Goal: Task Accomplishment & Management: Use online tool/utility

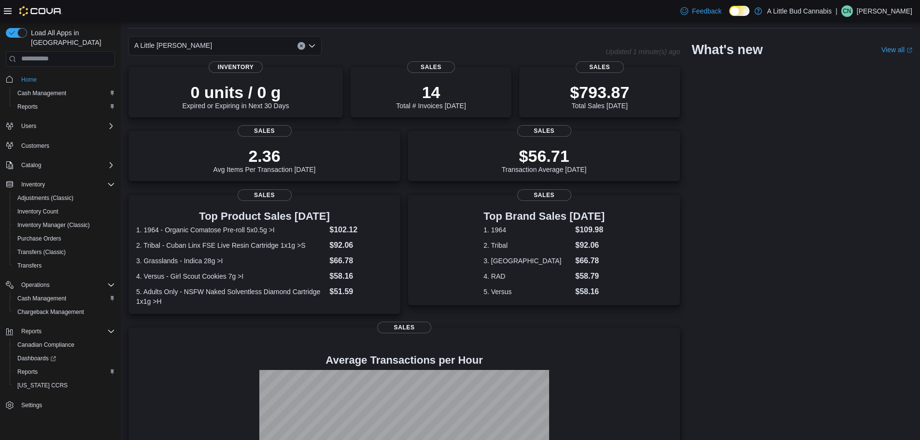
scroll to position [48, 0]
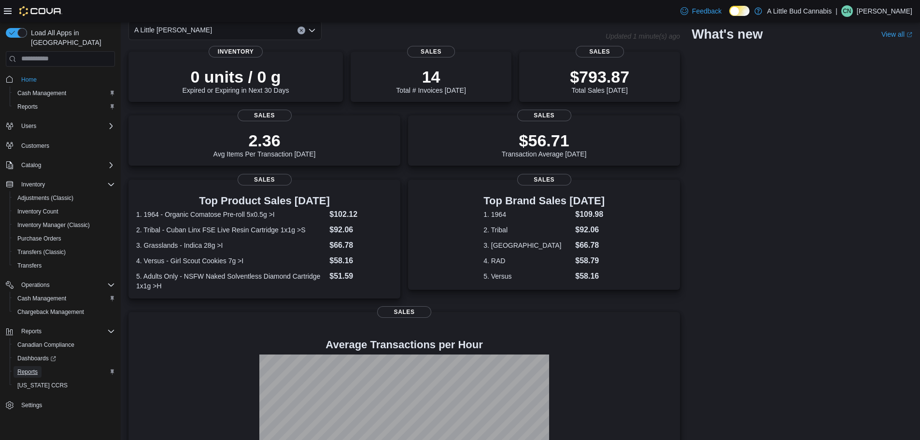
click at [35, 368] on span "Reports" at bounding box center [27, 372] width 20 height 8
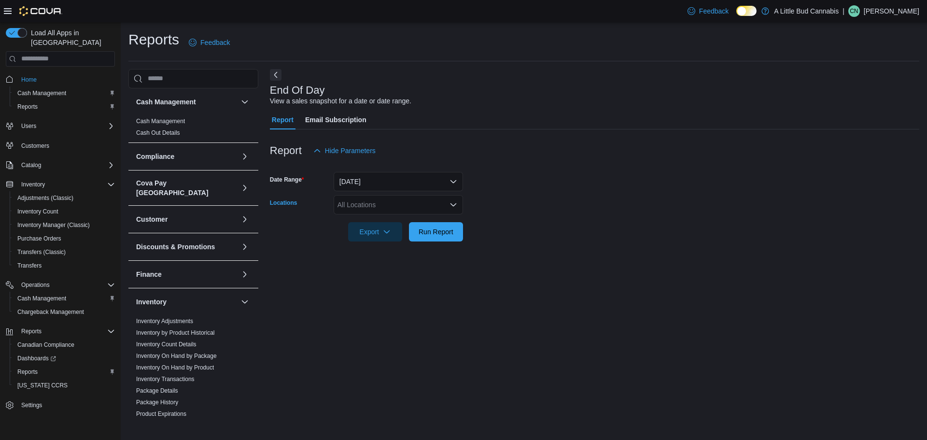
click at [395, 195] on div "All Locations" at bounding box center [398, 204] width 129 height 19
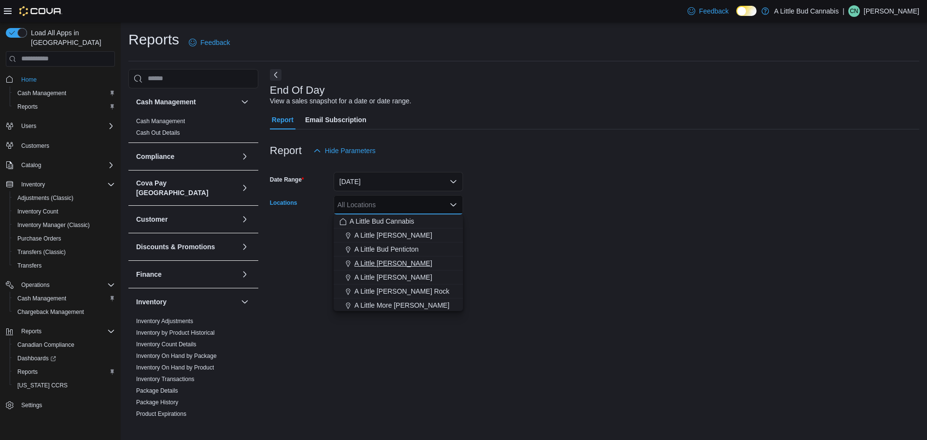
click at [391, 263] on span "A Little [PERSON_NAME]" at bounding box center [393, 263] width 78 height 10
click at [413, 204] on icon "Remove A Little Bud Summerland from selection in this group" at bounding box center [413, 204] width 6 height 6
drag, startPoint x: 403, startPoint y: 278, endPoint x: 533, endPoint y: 241, distance: 135.9
click at [404, 276] on span "A Little [PERSON_NAME]" at bounding box center [393, 277] width 78 height 10
click at [534, 239] on form "Date Range [DATE] Locations All Locations Combo box. Selected. Combo box input.…" at bounding box center [594, 200] width 649 height 81
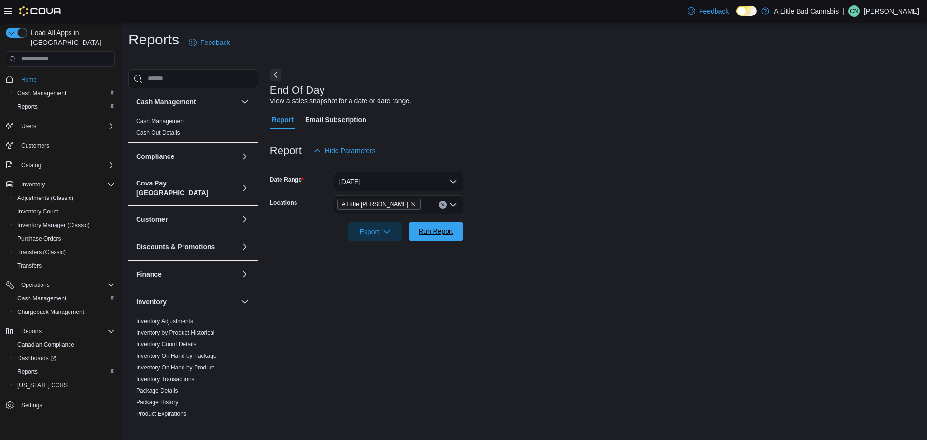
click at [444, 235] on span "Run Report" at bounding box center [436, 231] width 35 height 10
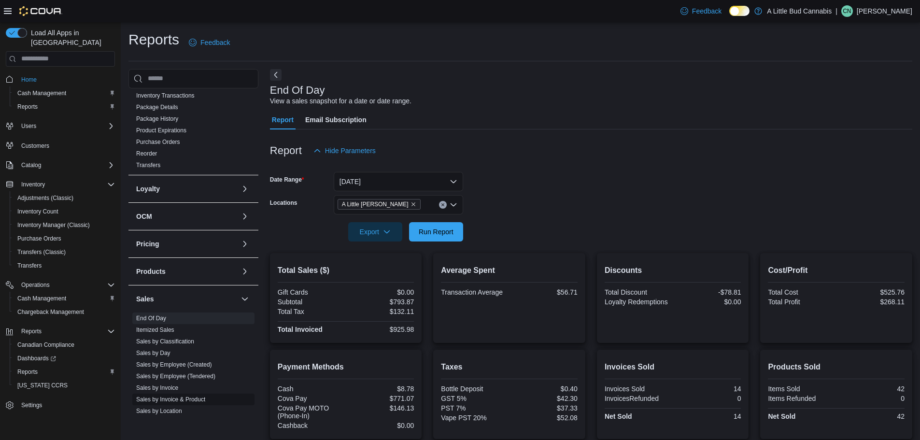
scroll to position [374, 0]
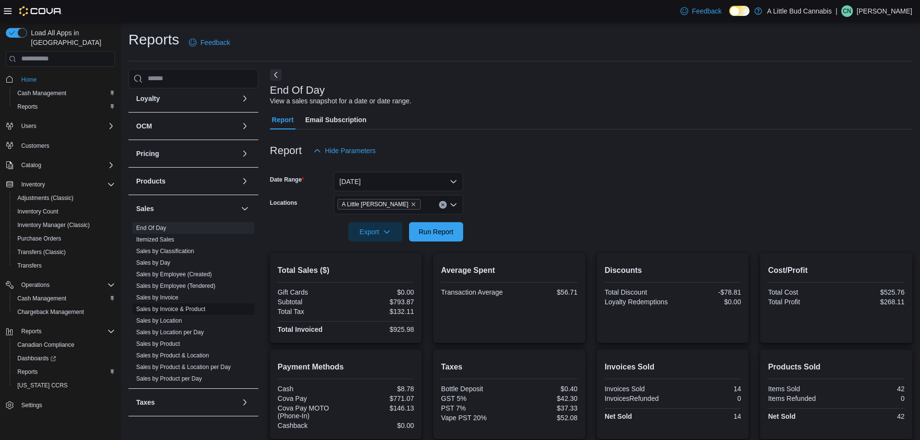
click at [203, 306] on link "Sales by Invoice & Product" at bounding box center [170, 309] width 69 height 7
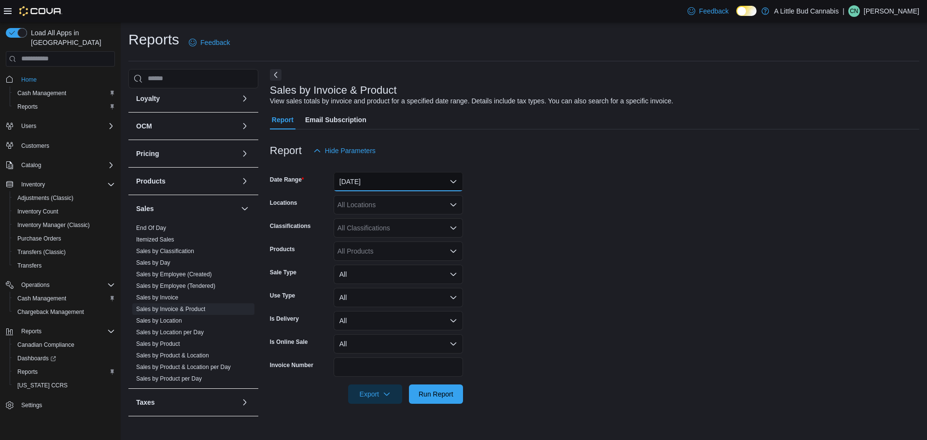
click at [394, 179] on button "[DATE]" at bounding box center [398, 181] width 129 height 19
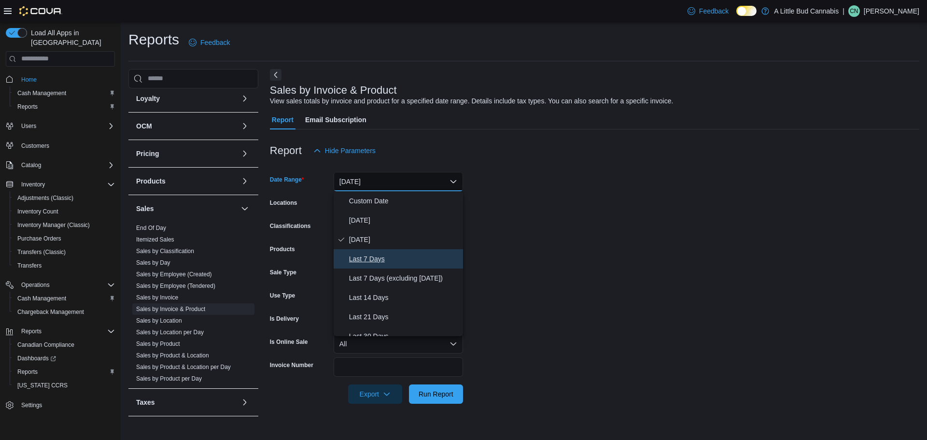
click at [383, 251] on button "Last 7 Days" at bounding box center [398, 258] width 129 height 19
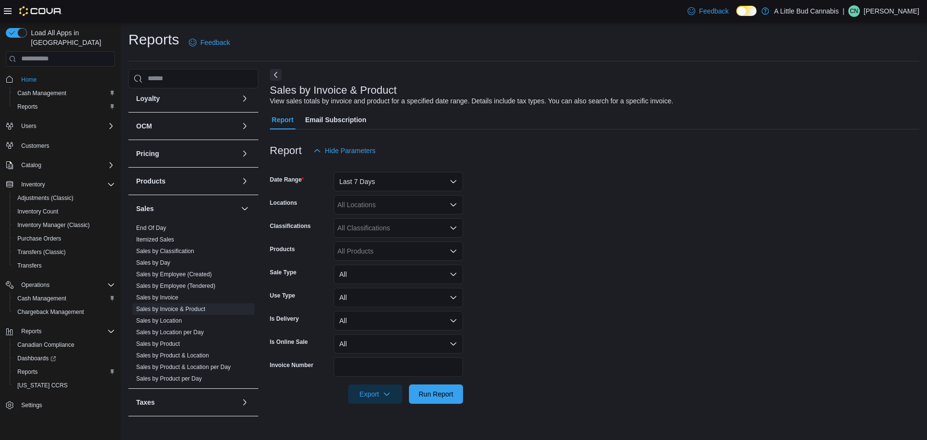
click at [524, 212] on form "Date Range Last 7 Days Locations All Locations Classifications All Classificati…" at bounding box center [594, 281] width 649 height 243
click at [397, 210] on div "All Locations" at bounding box center [398, 204] width 129 height 19
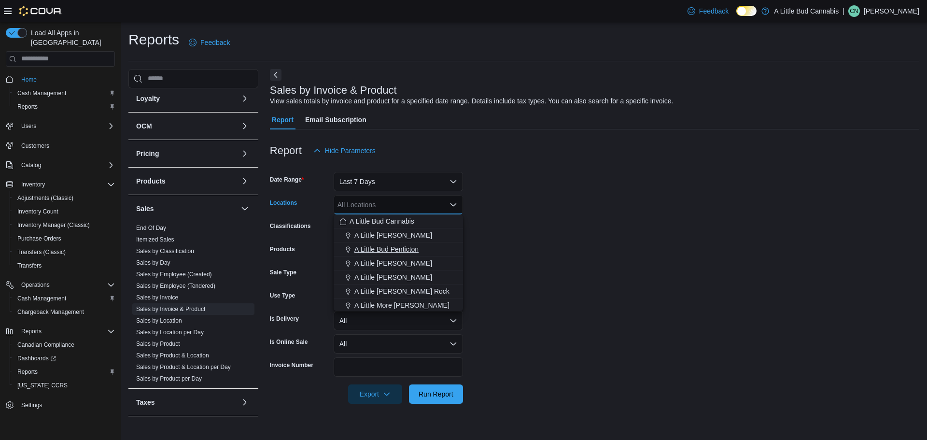
drag, startPoint x: 406, startPoint y: 278, endPoint x: 440, endPoint y: 256, distance: 40.6
click at [407, 272] on span "A Little [PERSON_NAME]" at bounding box center [393, 277] width 78 height 10
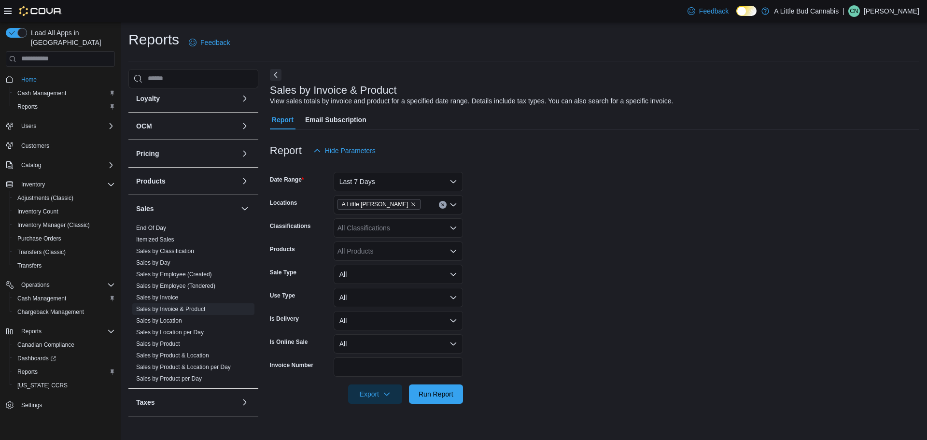
drag, startPoint x: 531, startPoint y: 218, endPoint x: 417, endPoint y: 239, distance: 116.4
click at [525, 217] on form "Date Range Last 7 Days Locations A Little [PERSON_NAME] Classifications All Cla…" at bounding box center [594, 281] width 649 height 243
click at [387, 254] on div "All Products" at bounding box center [398, 250] width 129 height 19
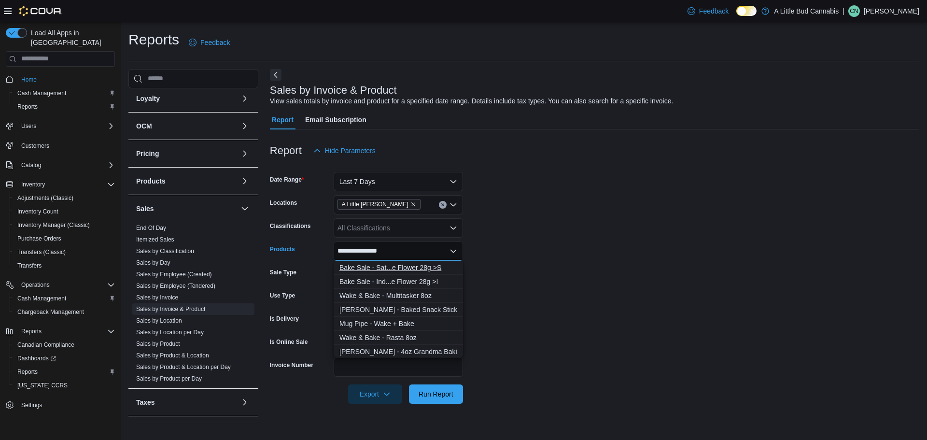
type input "**********"
drag, startPoint x: 403, startPoint y: 270, endPoint x: 425, endPoint y: 260, distance: 25.0
click at [402, 270] on div "Bake Sale - Sat...e Flower 28g >S" at bounding box center [398, 268] width 118 height 10
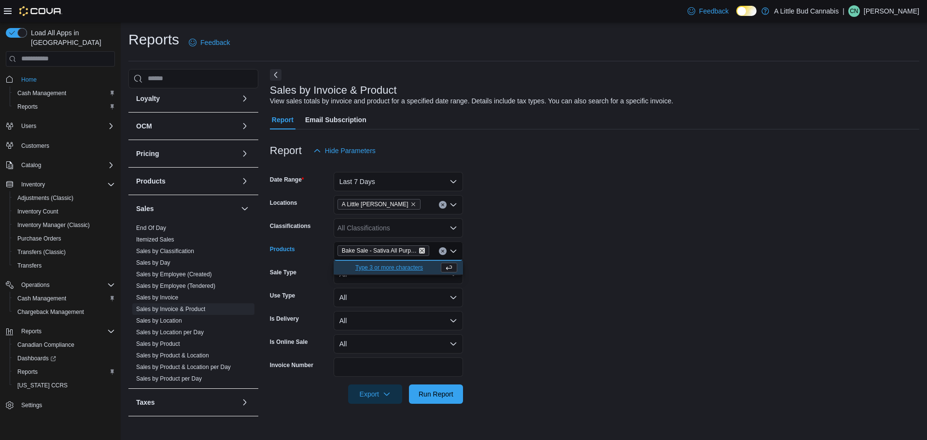
click at [421, 249] on icon "Remove Bake Sale - Sativa All Purpose Flower 28g >S from selection in this group" at bounding box center [422, 251] width 6 height 6
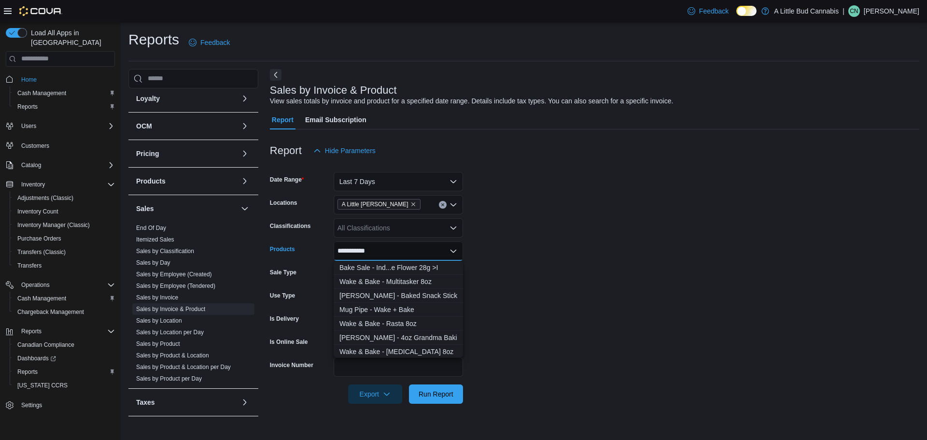
click at [408, 241] on div "**********" at bounding box center [398, 250] width 129 height 19
type input "**********"
drag, startPoint x: 406, startPoint y: 268, endPoint x: 526, endPoint y: 257, distance: 120.7
click at [405, 268] on div "Bake Sale - Ind...e Flower 28g >I" at bounding box center [398, 268] width 118 height 10
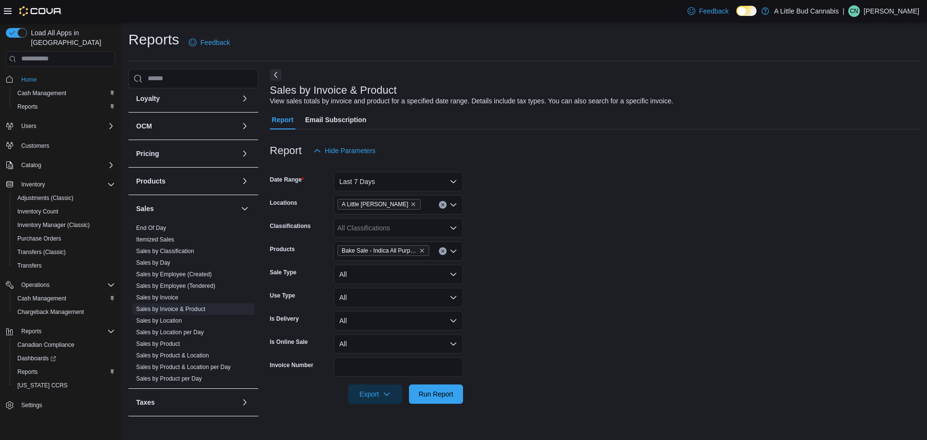
drag, startPoint x: 569, startPoint y: 252, endPoint x: 556, endPoint y: 255, distance: 13.3
click at [558, 250] on form "Date Range Last 7 Days Locations A [GEOGRAPHIC_DATA][PERSON_NAME] Classificatio…" at bounding box center [594, 281] width 649 height 243
drag, startPoint x: 444, startPoint y: 396, endPoint x: 457, endPoint y: 369, distance: 30.2
click at [443, 395] on span "Run Report" at bounding box center [436, 394] width 35 height 10
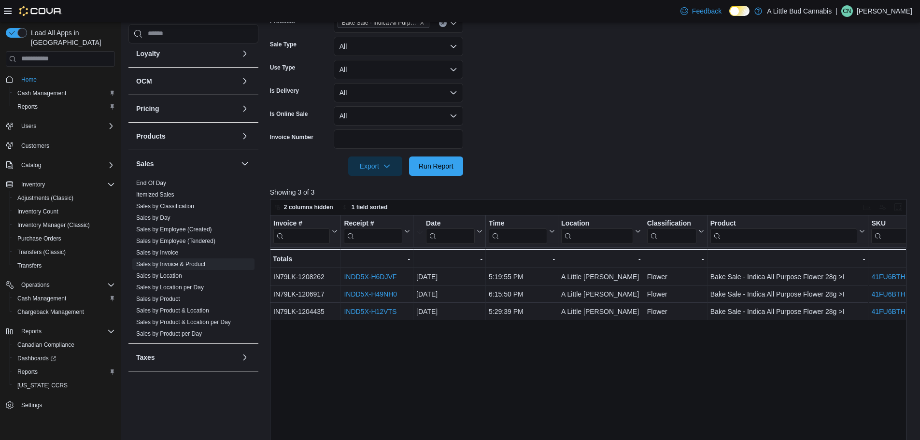
scroll to position [241, 0]
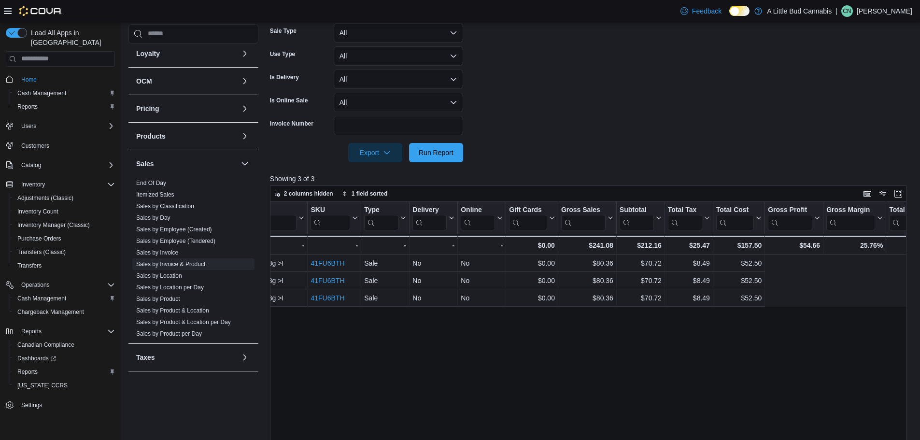
drag, startPoint x: 557, startPoint y: 264, endPoint x: 674, endPoint y: 262, distance: 117.3
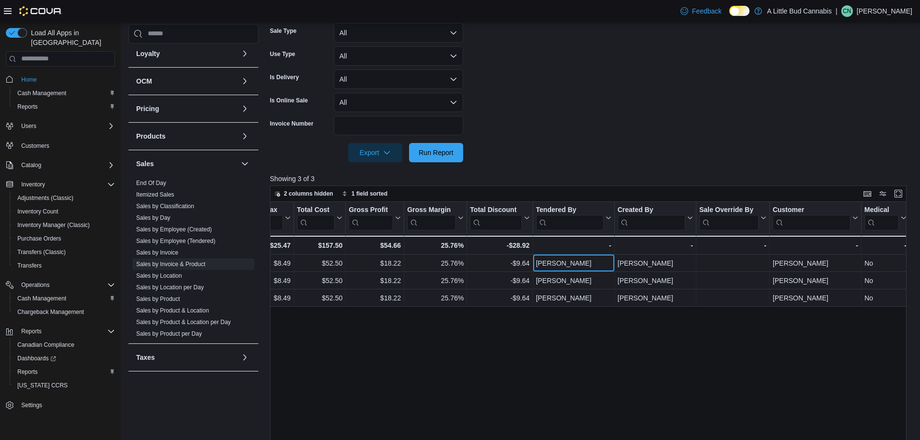
scroll to position [0, 1073]
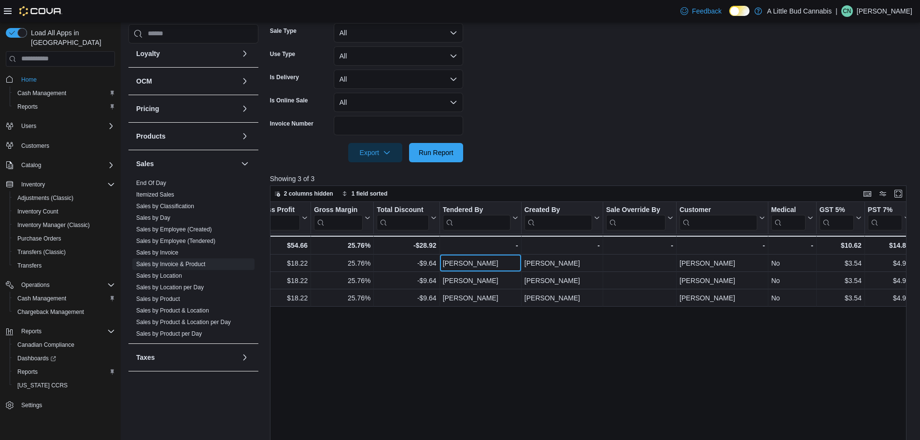
drag, startPoint x: 690, startPoint y: 264, endPoint x: 700, endPoint y: 268, distance: 11.0
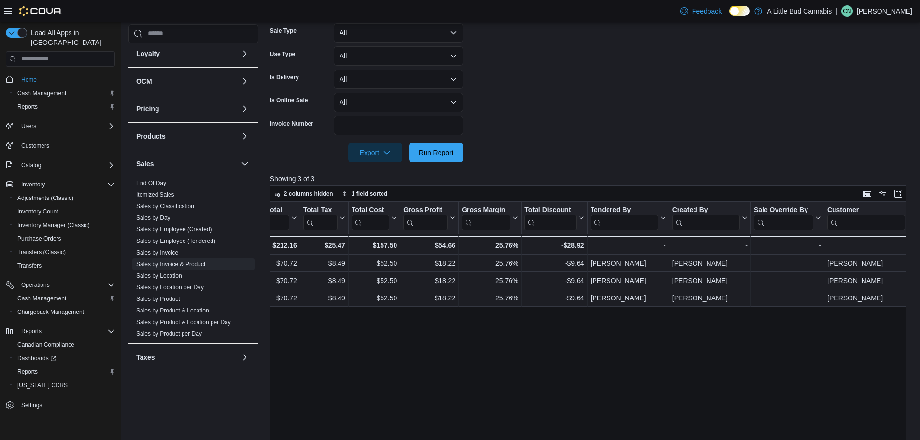
drag, startPoint x: 751, startPoint y: 265, endPoint x: 634, endPoint y: 263, distance: 117.3
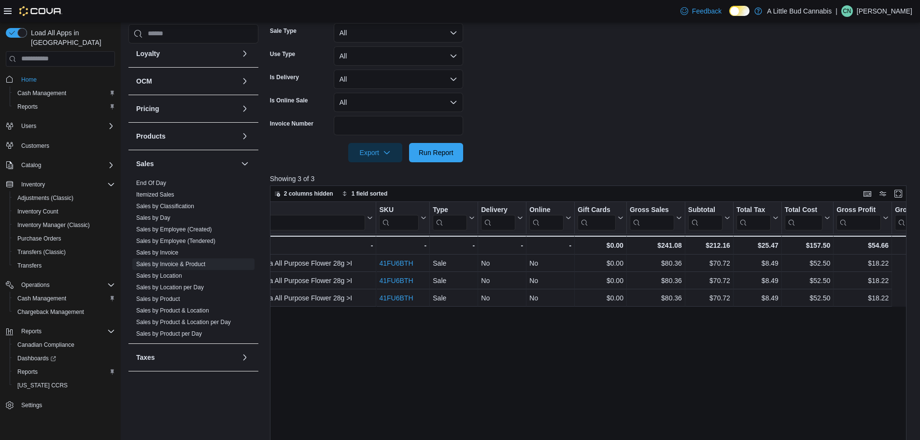
scroll to position [0, 0]
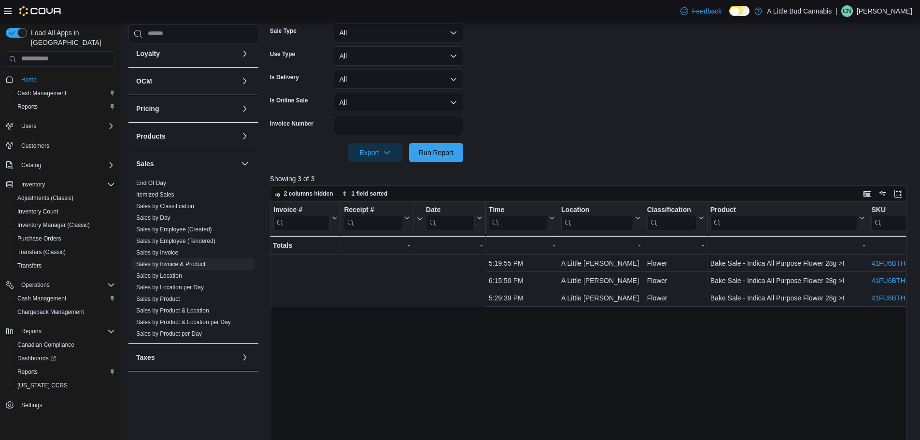
drag, startPoint x: 678, startPoint y: 261, endPoint x: 557, endPoint y: 256, distance: 120.8
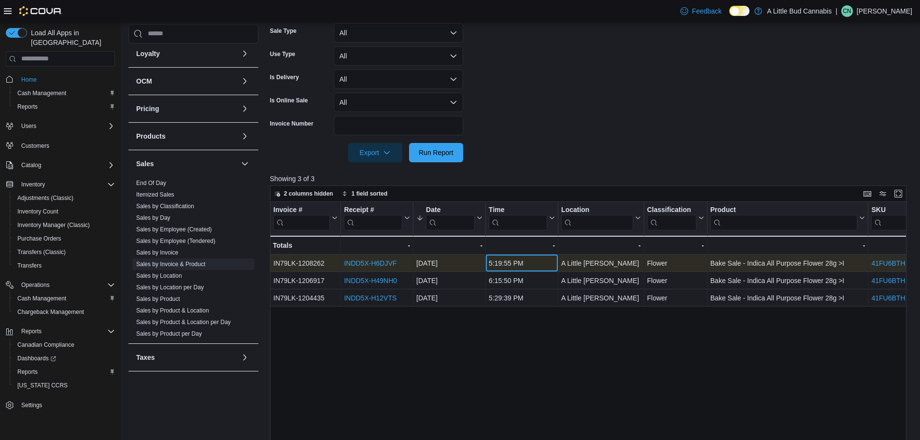
click at [544, 264] on div "5:19:55 PM" at bounding box center [521, 263] width 66 height 12
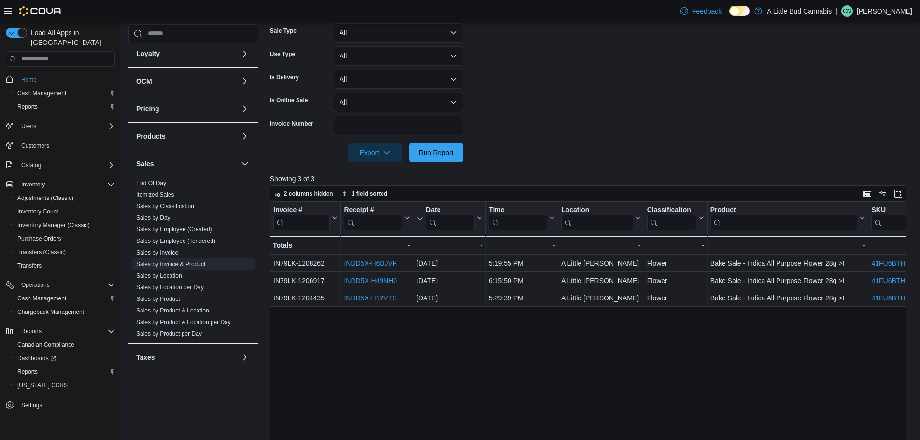
click at [556, 149] on form "Date Range Last 7 Days Locations A [GEOGRAPHIC_DATA][PERSON_NAME] Classificatio…" at bounding box center [591, 40] width 643 height 243
click at [159, 180] on link "End Of Day" at bounding box center [151, 183] width 30 height 7
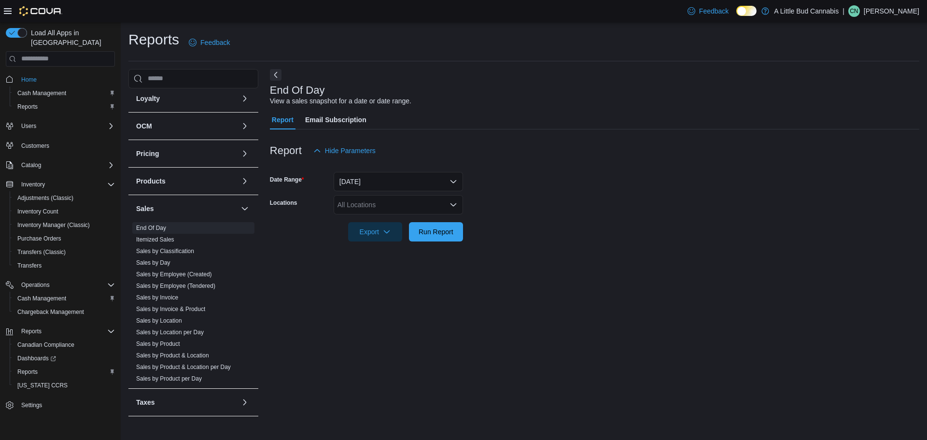
click at [401, 204] on div "All Locations" at bounding box center [398, 204] width 129 height 19
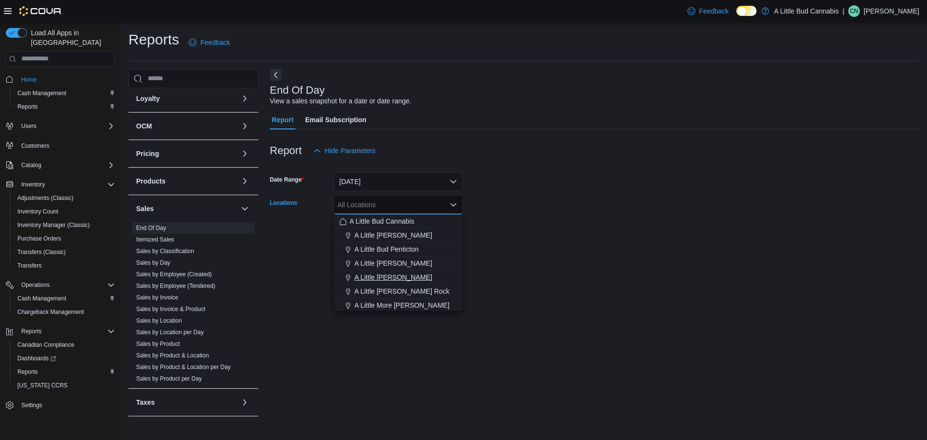
click at [410, 279] on span "A Little [PERSON_NAME]" at bounding box center [393, 277] width 78 height 10
drag, startPoint x: 531, startPoint y: 242, endPoint x: 437, endPoint y: 231, distance: 94.8
click at [530, 241] on div at bounding box center [594, 247] width 649 height 12
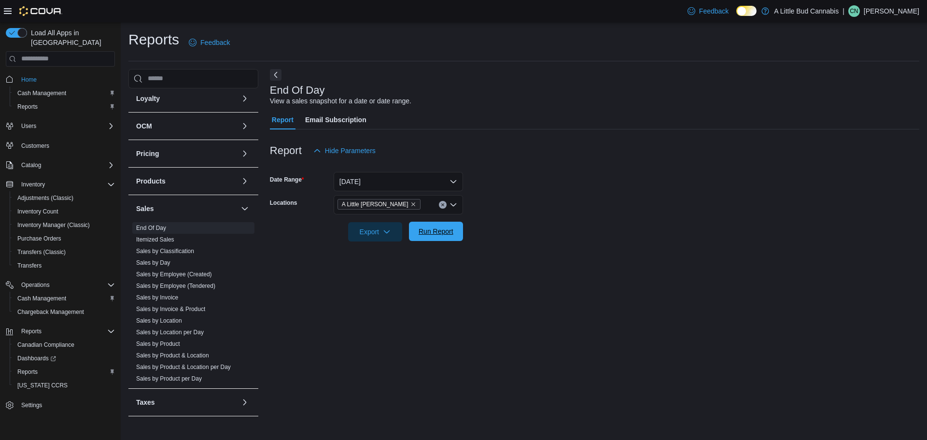
click at [434, 230] on span "Run Report" at bounding box center [436, 231] width 35 height 10
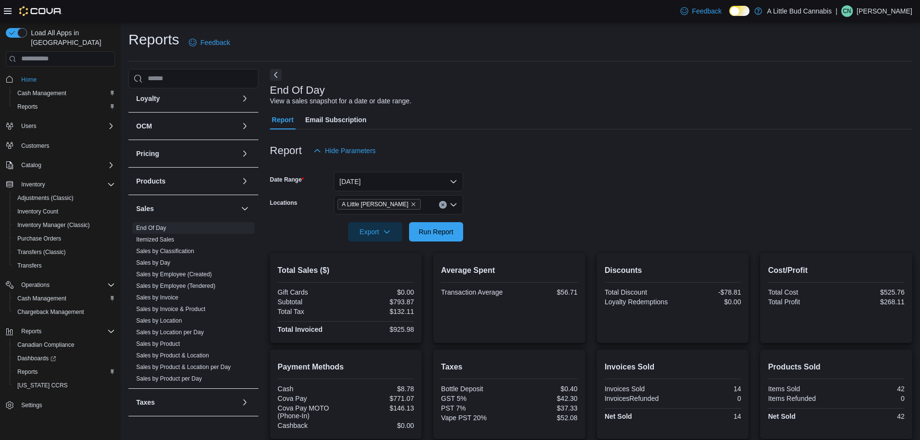
click at [433, 36] on div "Reports Feedback" at bounding box center [519, 42] width 783 height 25
click at [504, 64] on div "Reports Feedback Cash Management Cash Management Cash Out Details Compliance OC…" at bounding box center [519, 281] width 783 height 502
click at [385, 249] on div at bounding box center [591, 247] width 642 height 12
